Goal: Task Accomplishment & Management: Use online tool/utility

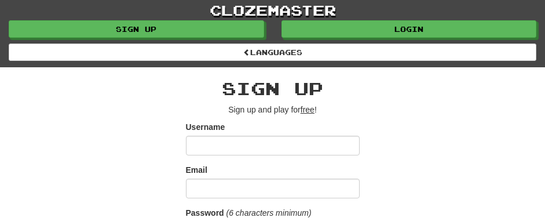
type input "*********"
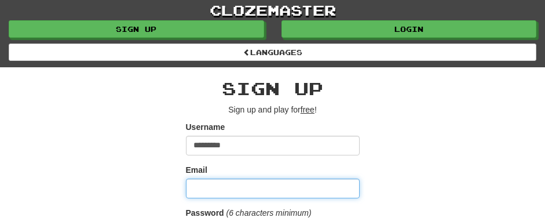
click at [252, 184] on input "Email" at bounding box center [273, 189] width 174 height 20
type input "**********"
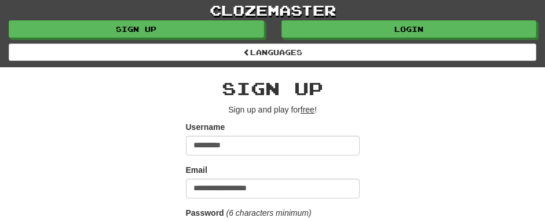
select select "**"
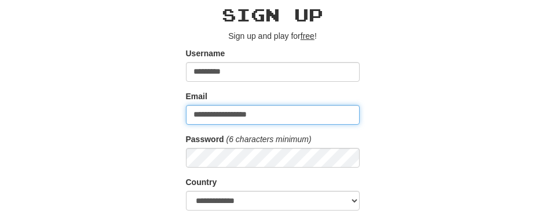
scroll to position [116, 0]
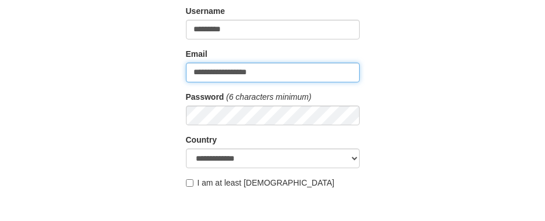
type input "*********"
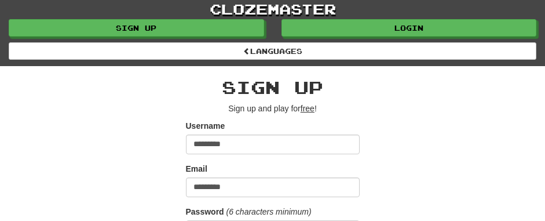
scroll to position [0, 0]
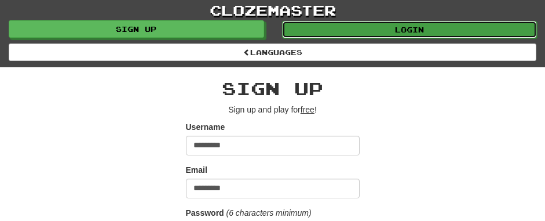
click at [374, 26] on link "Login" at bounding box center [410, 29] width 256 height 17
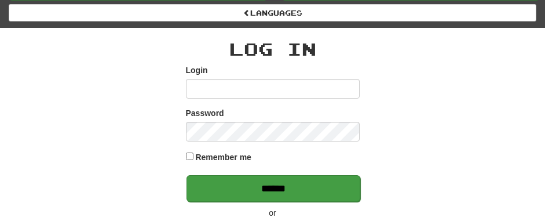
scroll to position [58, 0]
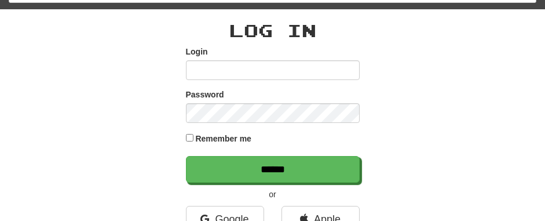
type input "*********"
click at [219, 137] on label "Remember me" at bounding box center [223, 139] width 56 height 12
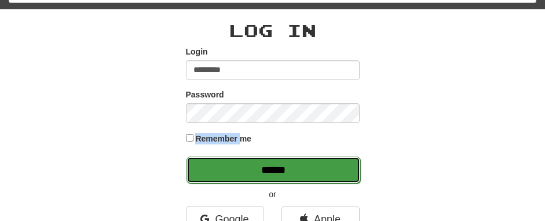
click at [258, 162] on input "******" at bounding box center [274, 169] width 174 height 27
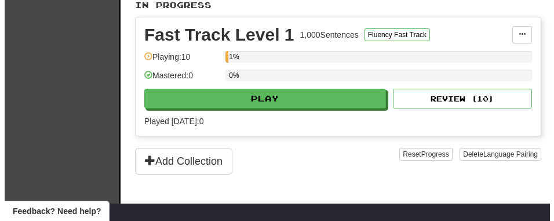
scroll to position [290, 0]
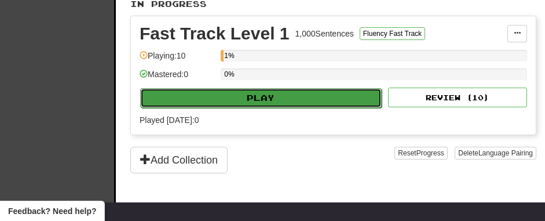
click at [285, 96] on button "Play" at bounding box center [261, 98] width 242 height 20
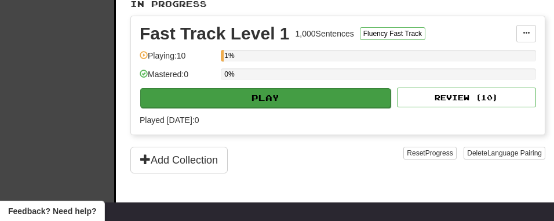
select select "**"
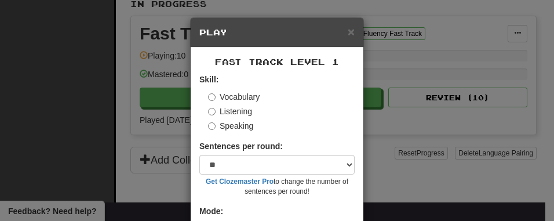
scroll to position [96, 0]
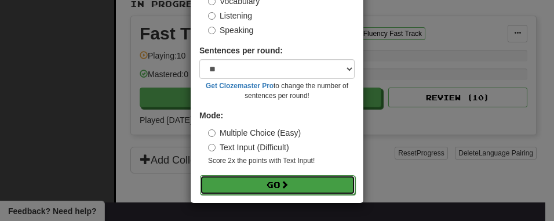
click at [278, 177] on button "Go" at bounding box center [277, 185] width 155 height 20
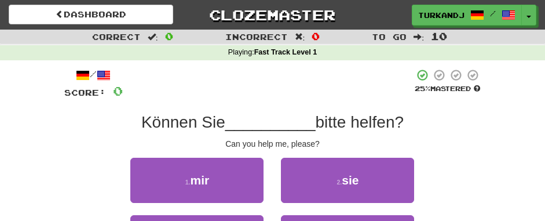
scroll to position [58, 0]
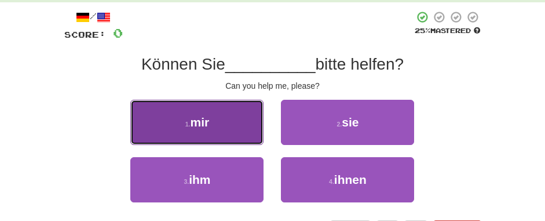
click at [247, 123] on button "1 . mir" at bounding box center [196, 122] width 133 height 45
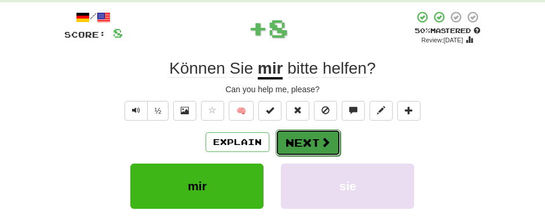
click at [310, 139] on button "Next" at bounding box center [308, 142] width 65 height 27
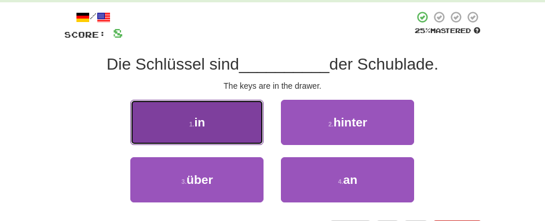
click at [224, 129] on button "1 . in" at bounding box center [196, 122] width 133 height 45
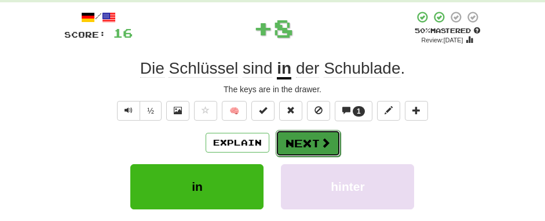
click at [297, 146] on button "Next" at bounding box center [308, 143] width 65 height 27
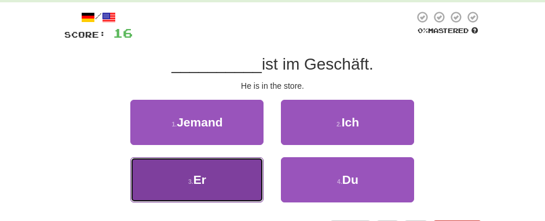
click at [241, 175] on button "3 . Er" at bounding box center [196, 179] width 133 height 45
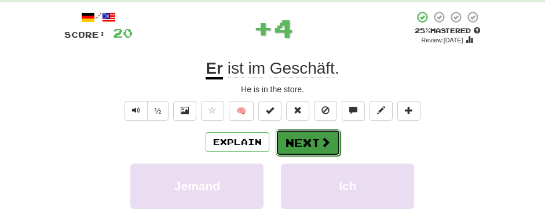
click at [316, 139] on button "Next" at bounding box center [308, 142] width 65 height 27
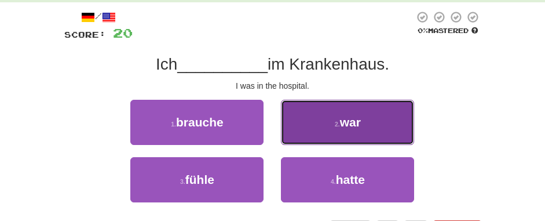
click at [321, 133] on button "2 . war" at bounding box center [347, 122] width 133 height 45
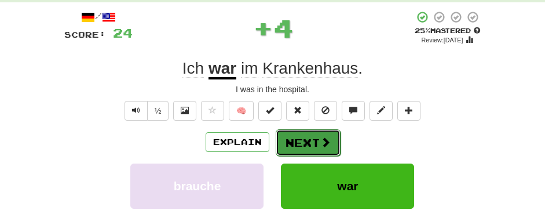
click at [310, 139] on button "Next" at bounding box center [308, 142] width 65 height 27
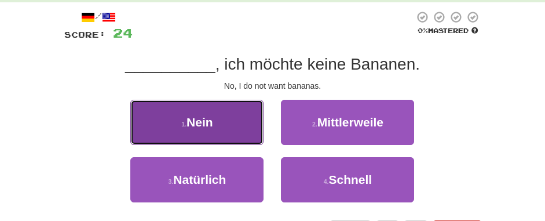
click at [250, 132] on button "1 . Nein" at bounding box center [196, 122] width 133 height 45
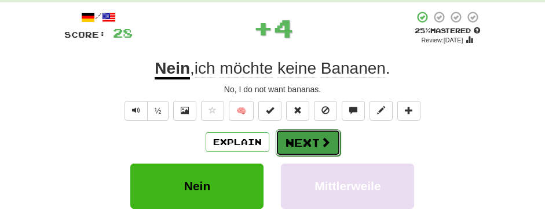
click at [304, 143] on button "Next" at bounding box center [308, 142] width 65 height 27
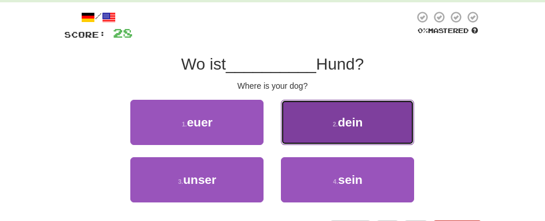
click at [335, 116] on button "2 . dein" at bounding box center [347, 122] width 133 height 45
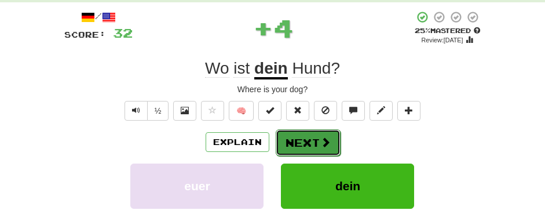
click at [310, 140] on button "Next" at bounding box center [308, 142] width 65 height 27
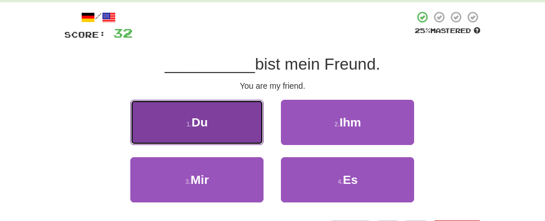
click at [251, 125] on button "1 . Du" at bounding box center [196, 122] width 133 height 45
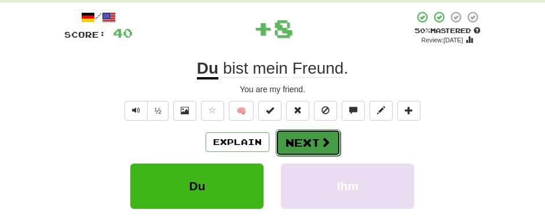
click at [302, 143] on button "Next" at bounding box center [308, 142] width 65 height 27
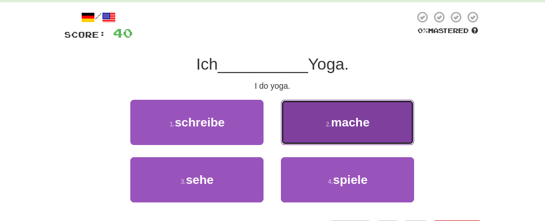
click at [311, 123] on button "2 . mache" at bounding box center [347, 122] width 133 height 45
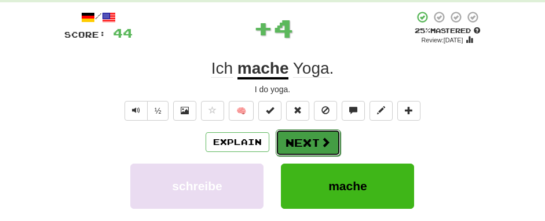
click at [298, 142] on button "Next" at bounding box center [308, 142] width 65 height 27
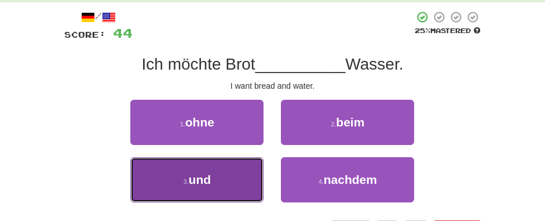
click at [218, 170] on button "3 . und" at bounding box center [196, 179] width 133 height 45
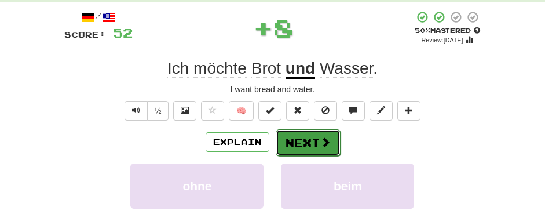
click at [307, 133] on button "Next" at bounding box center [308, 142] width 65 height 27
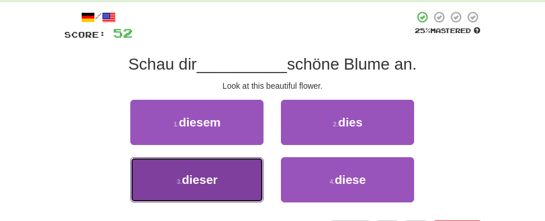
click at [250, 177] on button "3 . dieser" at bounding box center [196, 179] width 133 height 45
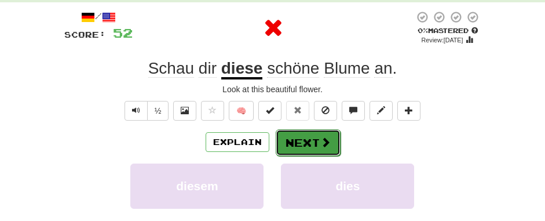
click at [321, 139] on span at bounding box center [326, 142] width 10 height 10
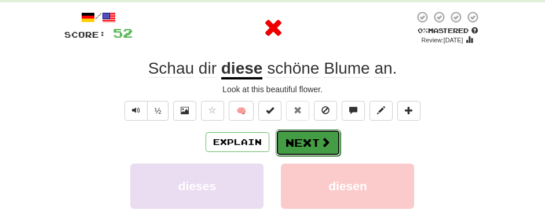
click at [310, 142] on button "Next" at bounding box center [308, 142] width 65 height 27
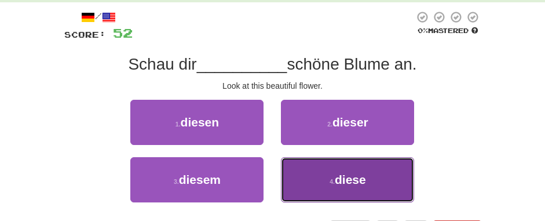
click at [377, 179] on button "4 . diese" at bounding box center [347, 179] width 133 height 45
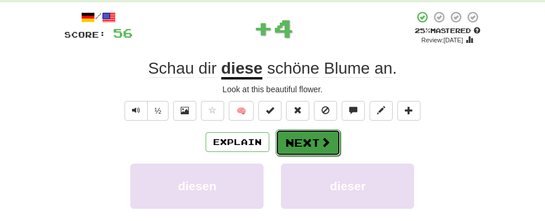
click at [333, 140] on button "Next" at bounding box center [308, 142] width 65 height 27
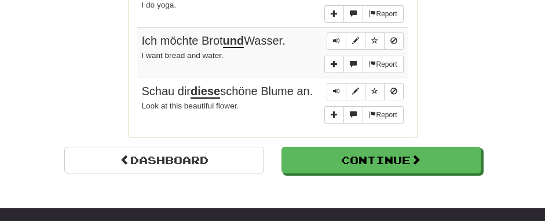
scroll to position [1101, 0]
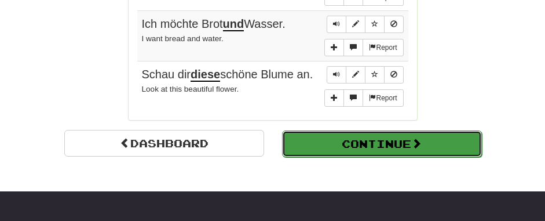
click at [354, 150] on button "Continue" at bounding box center [382, 143] width 200 height 27
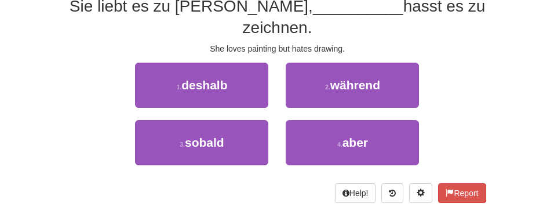
scroll to position [58, 0]
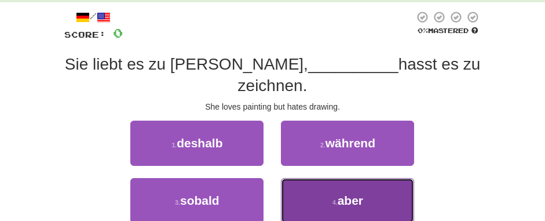
click at [303, 178] on button "4 . aber" at bounding box center [347, 200] width 133 height 45
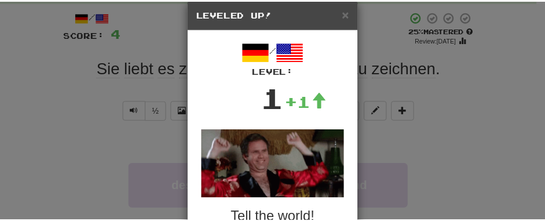
scroll to position [0, 0]
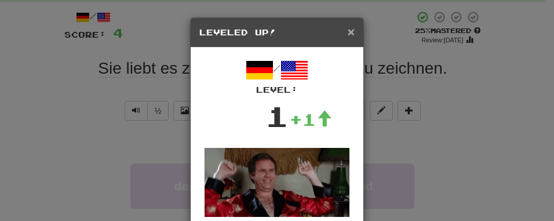
click at [348, 31] on span "×" at bounding box center [351, 31] width 7 height 13
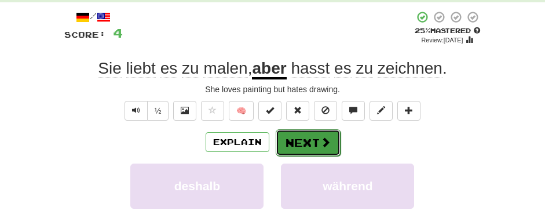
click at [315, 139] on button "Next" at bounding box center [308, 142] width 65 height 27
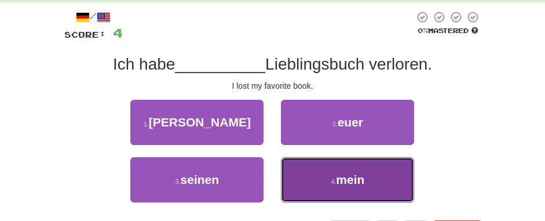
click at [383, 184] on button "4 . mein" at bounding box center [347, 179] width 133 height 45
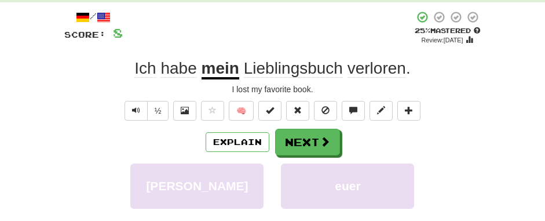
click at [365, 69] on span "verloren" at bounding box center [377, 68] width 59 height 19
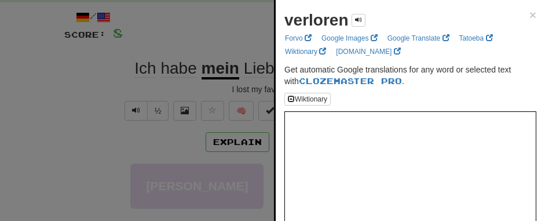
click at [226, 25] on div at bounding box center [272, 110] width 545 height 221
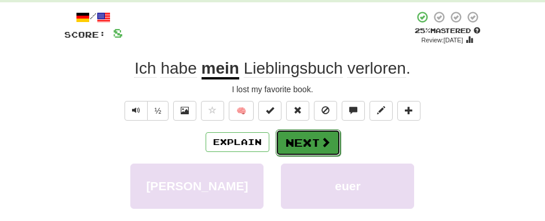
click at [321, 143] on span at bounding box center [326, 142] width 10 height 10
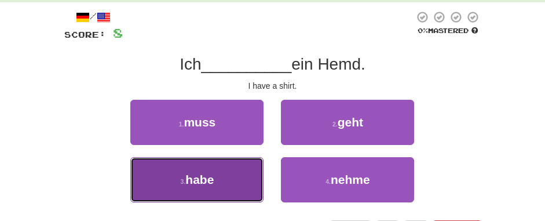
click at [170, 181] on button "3 . habe" at bounding box center [196, 179] width 133 height 45
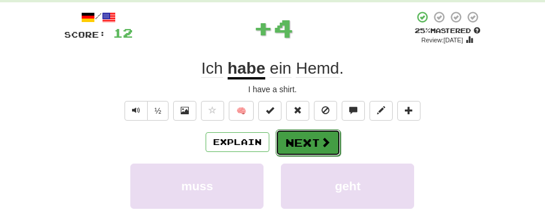
click at [291, 137] on button "Next" at bounding box center [308, 142] width 65 height 27
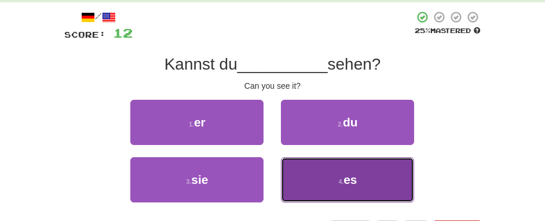
click at [399, 179] on button "4 . es" at bounding box center [347, 179] width 133 height 45
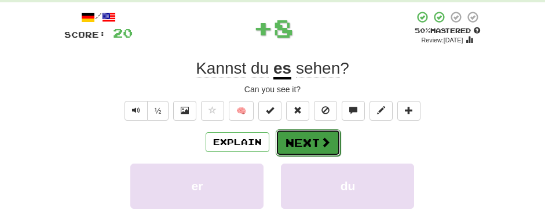
click at [326, 139] on span at bounding box center [326, 142] width 10 height 10
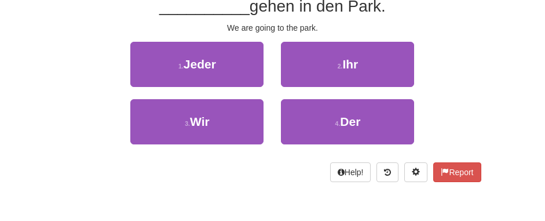
scroll to position [58, 0]
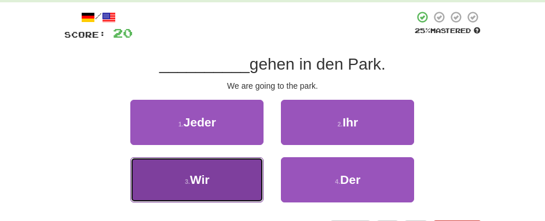
click at [223, 177] on button "3 . Wir" at bounding box center [196, 179] width 133 height 45
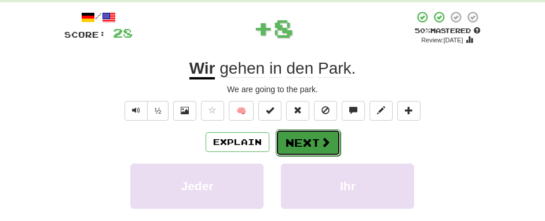
click at [326, 139] on span at bounding box center [326, 142] width 10 height 10
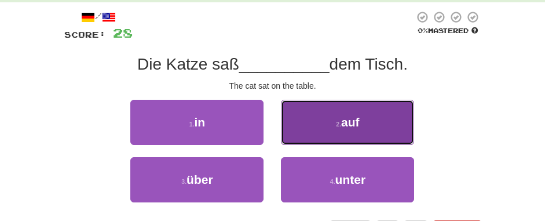
click at [392, 121] on button "2 . auf" at bounding box center [347, 122] width 133 height 45
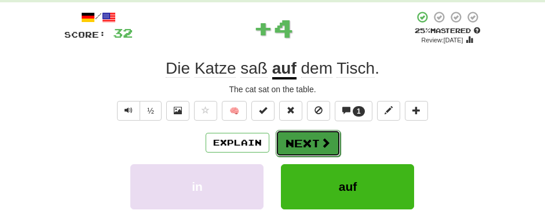
click at [321, 146] on span at bounding box center [326, 142] width 10 height 10
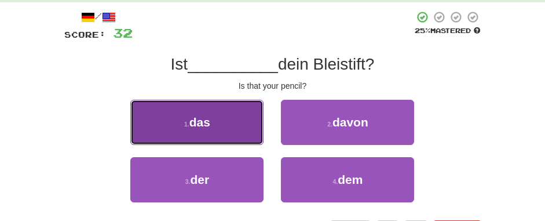
click at [254, 109] on button "1 . das" at bounding box center [196, 122] width 133 height 45
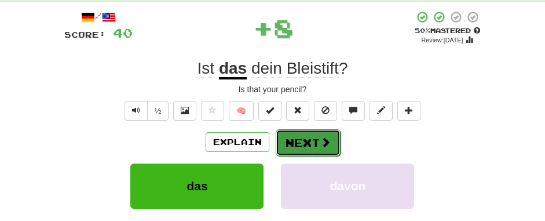
click at [327, 140] on span at bounding box center [326, 142] width 10 height 10
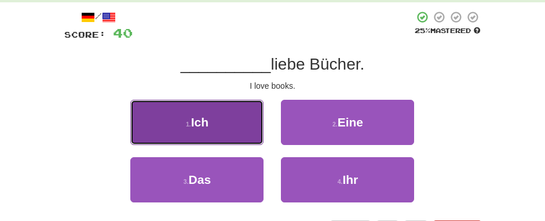
click at [196, 134] on button "1 . Ich" at bounding box center [196, 122] width 133 height 45
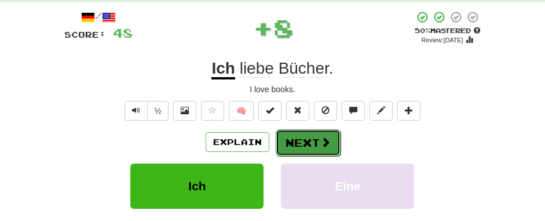
click at [332, 144] on button "Next" at bounding box center [308, 142] width 65 height 27
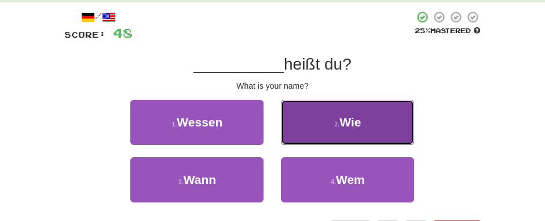
click at [389, 116] on button "2 . Wie" at bounding box center [347, 122] width 133 height 45
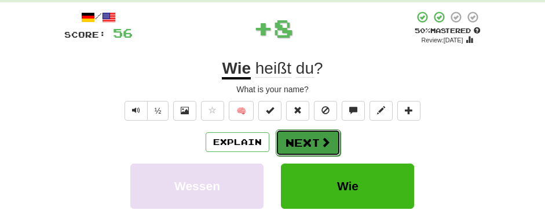
click at [323, 145] on span at bounding box center [326, 142] width 10 height 10
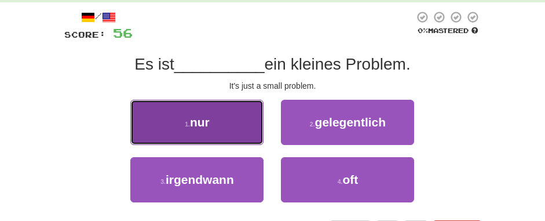
click at [253, 116] on button "1 . nur" at bounding box center [196, 122] width 133 height 45
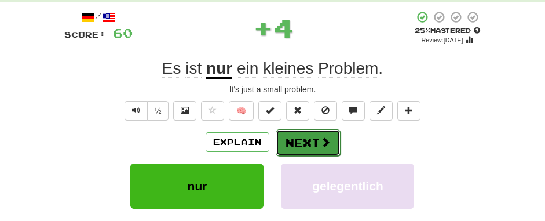
click at [310, 138] on button "Next" at bounding box center [308, 142] width 65 height 27
